Goal: Task Accomplishment & Management: Manage account settings

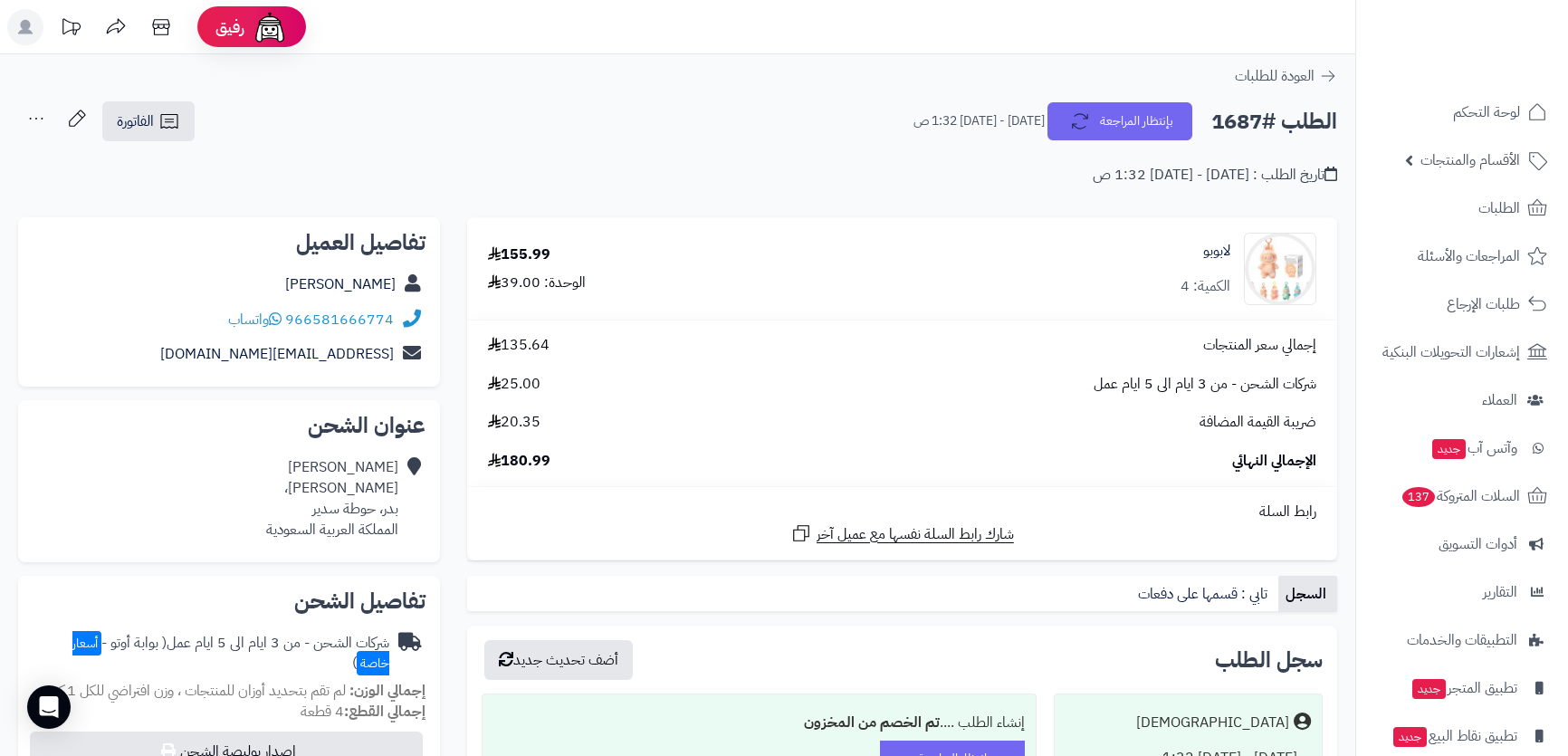
scroll to position [246, 0]
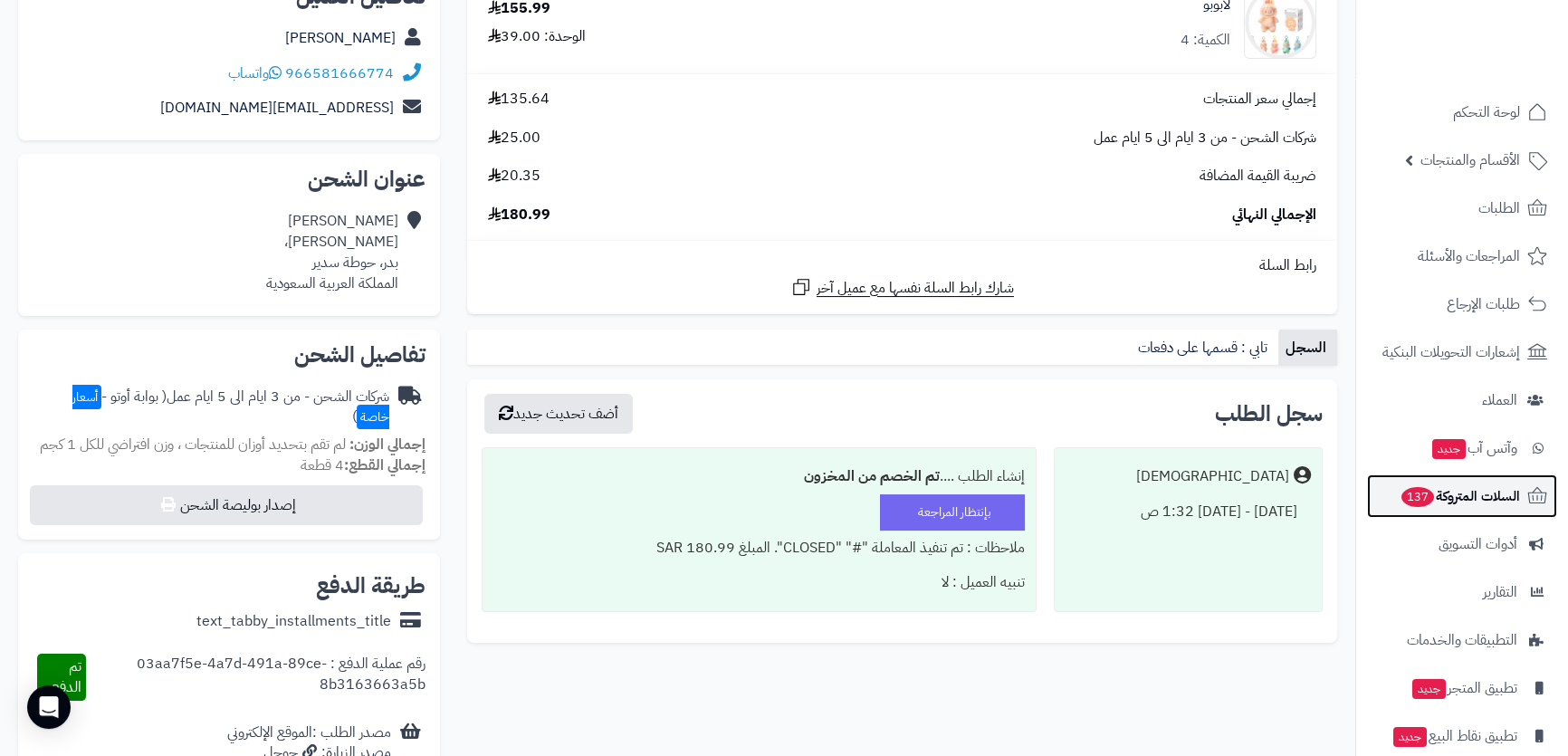
click at [1463, 494] on span "السلات المتروكة 137" at bounding box center [1460, 497] width 121 height 26
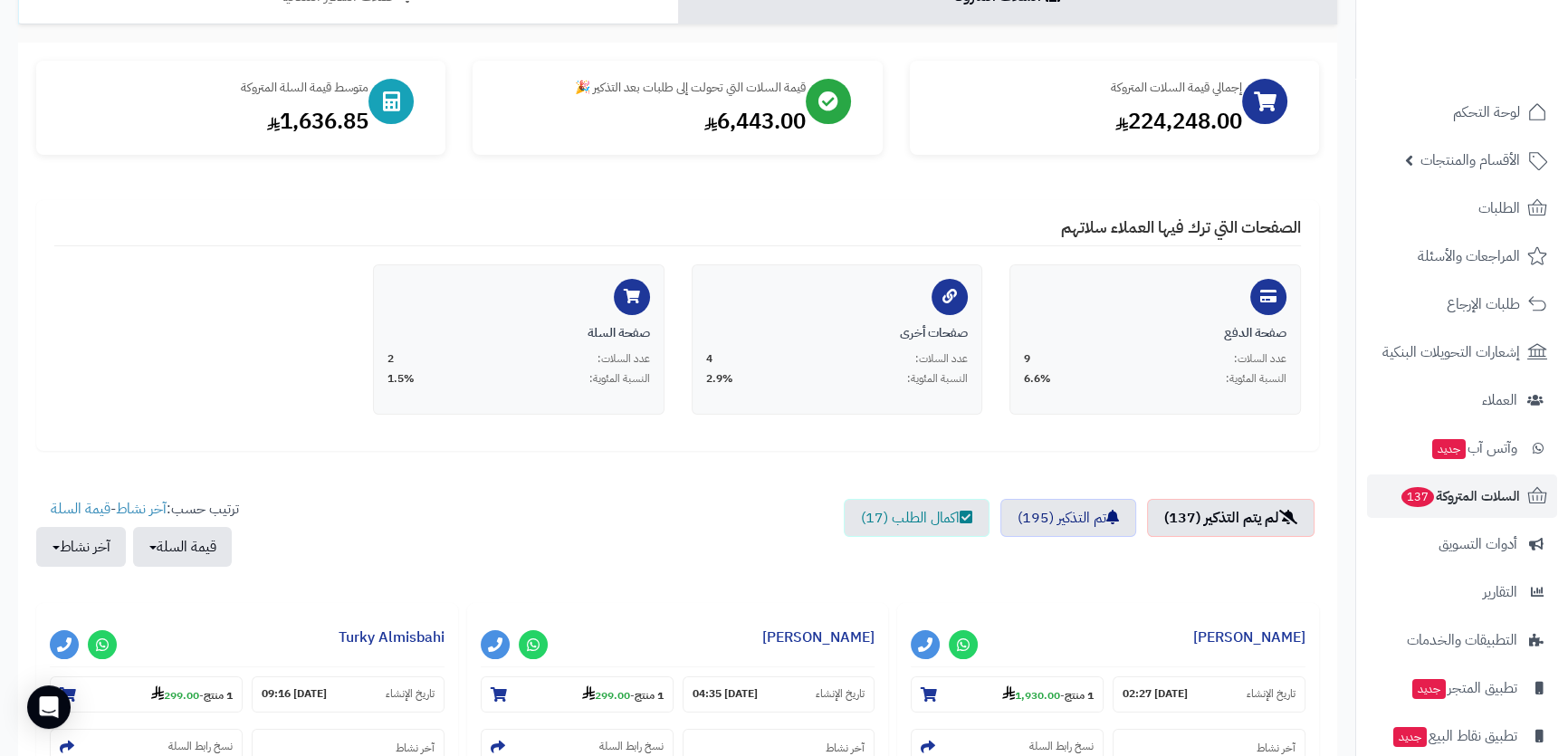
scroll to position [329, 0]
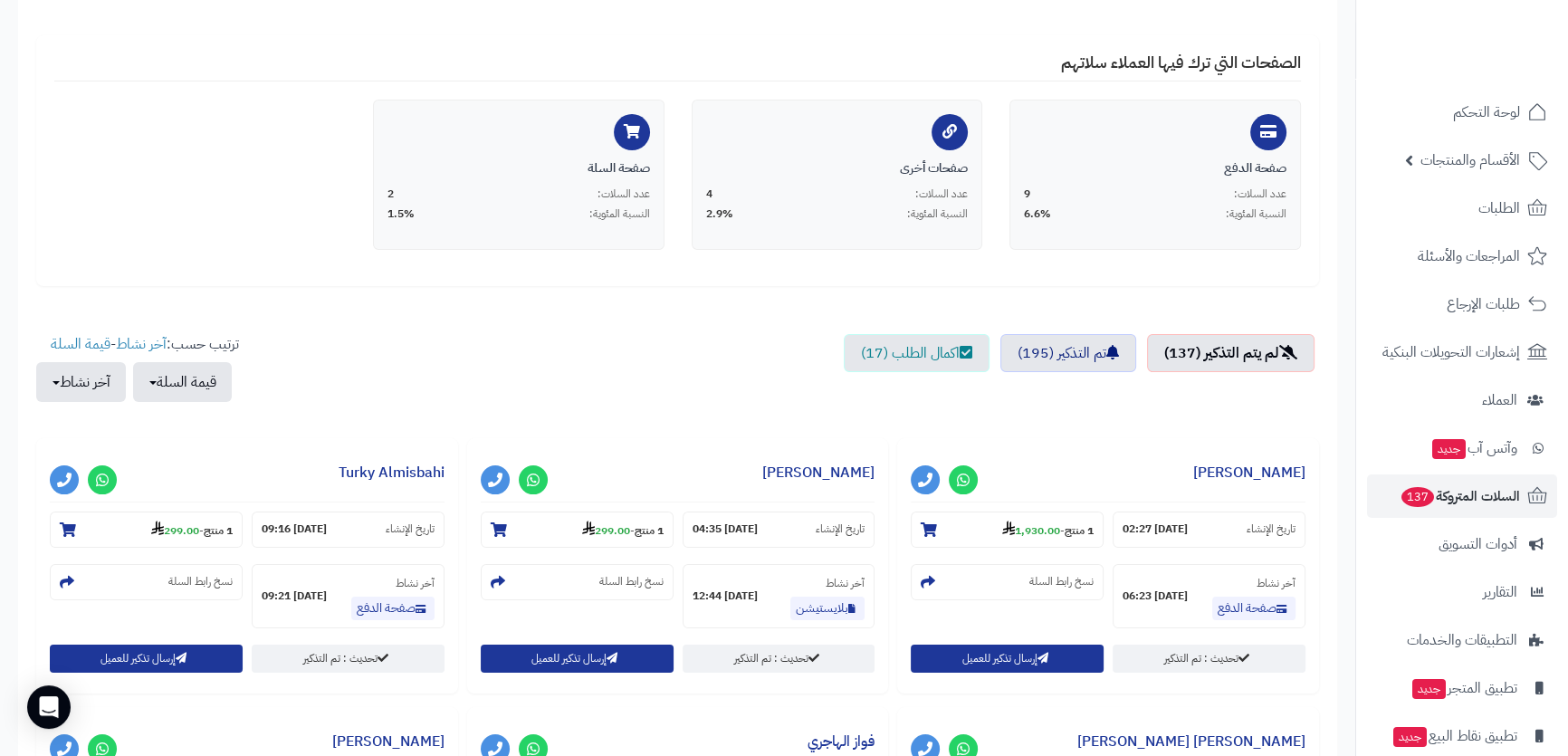
click at [1021, 530] on strong "1,930.00" at bounding box center [1031, 531] width 58 height 16
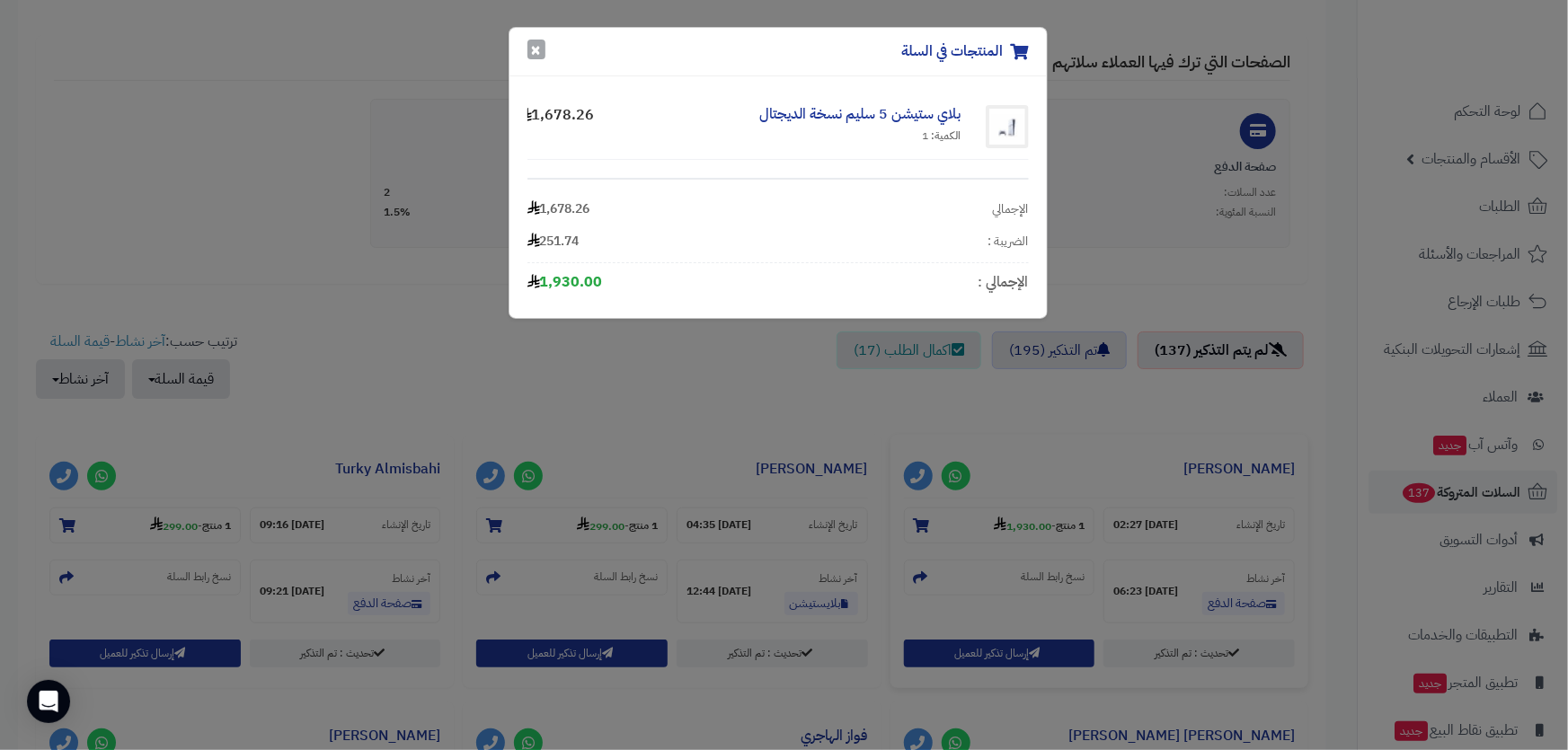
click at [530, 44] on button "×" at bounding box center [537, 50] width 18 height 20
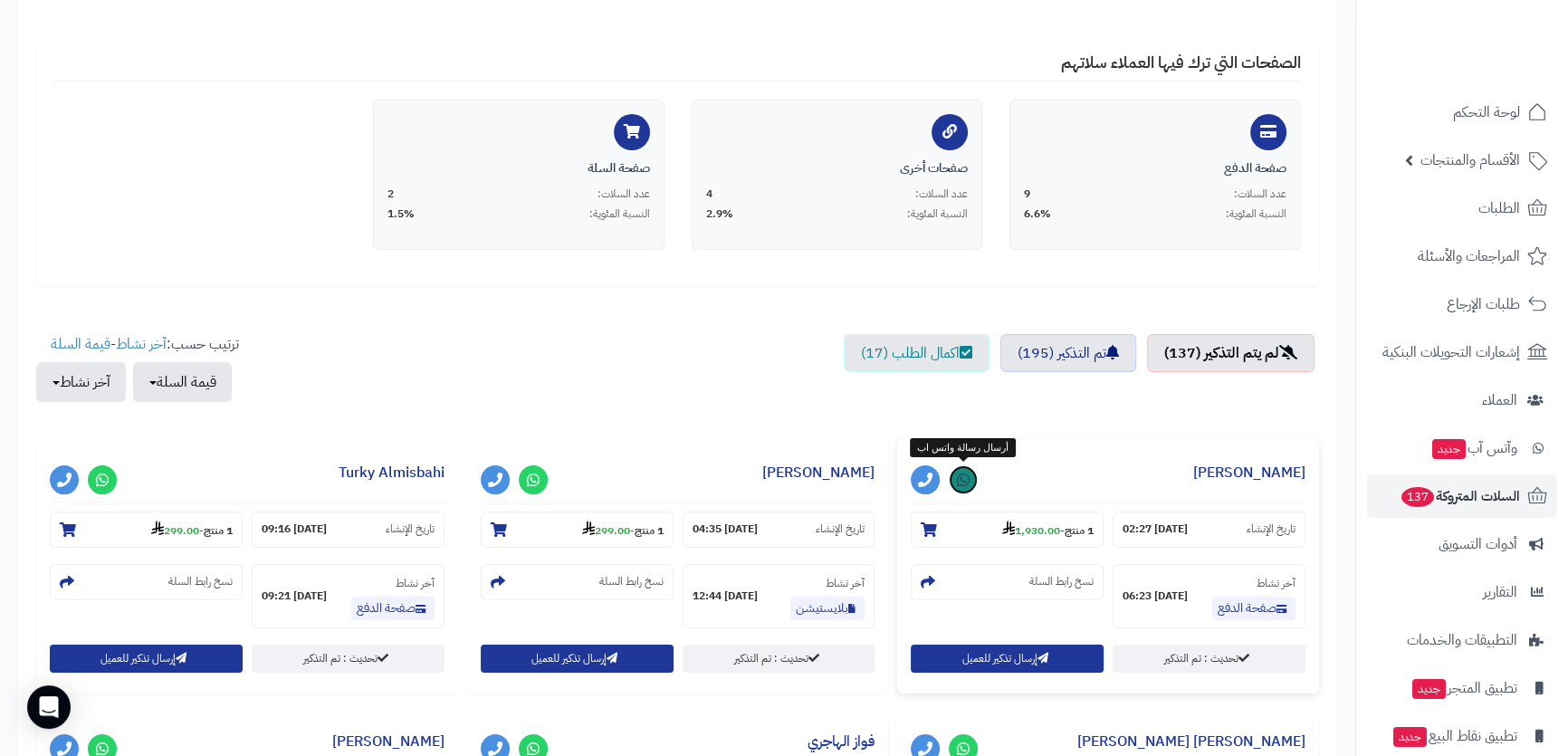
click at [966, 470] on link at bounding box center [963, 481] width 29 height 29
